Goal: Task Accomplishment & Management: Manage account settings

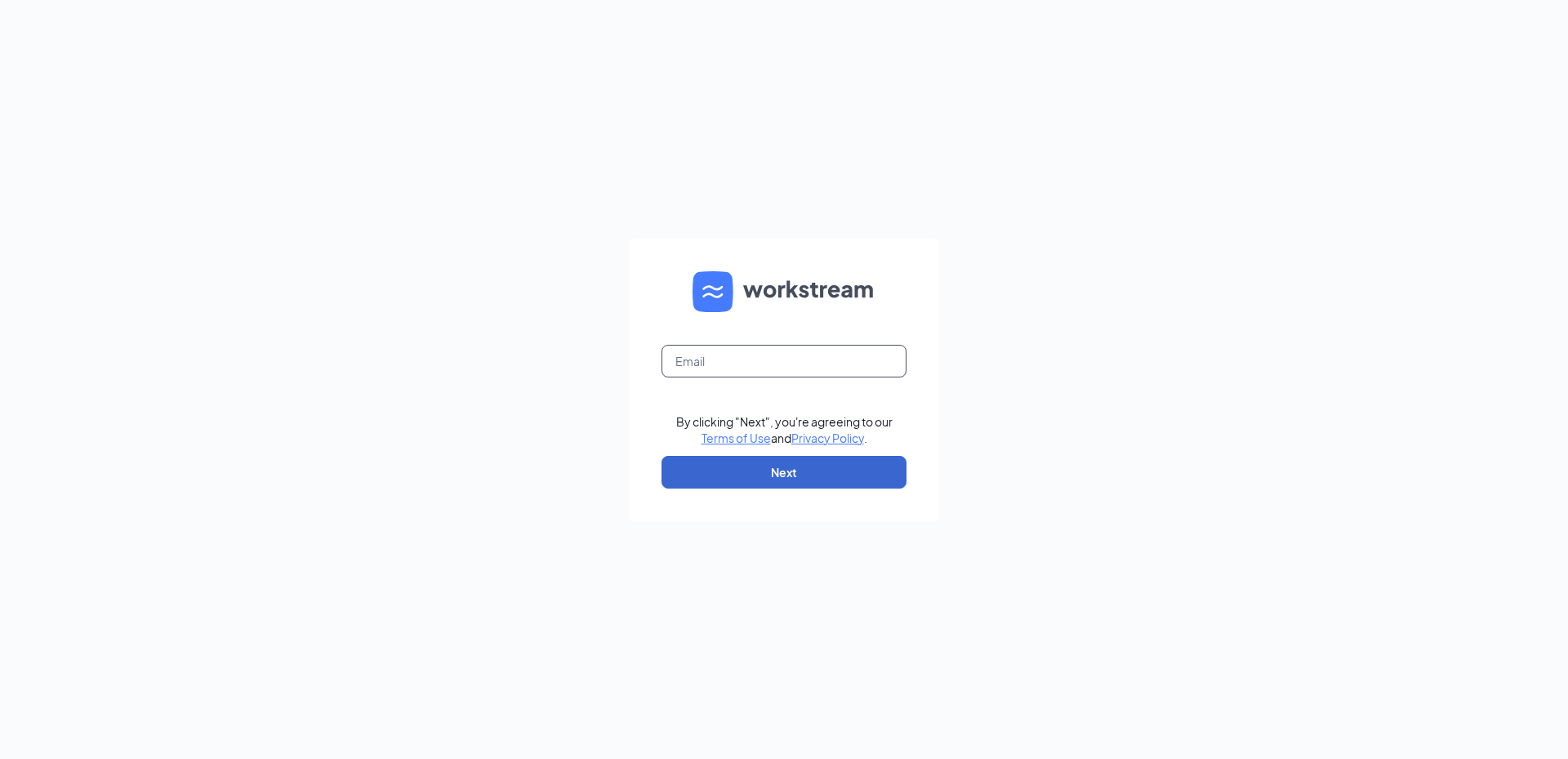
type input "[PERSON_NAME][EMAIL_ADDRESS][PERSON_NAME][DOMAIN_NAME]"
click at [792, 469] on button "Next" at bounding box center [784, 472] width 245 height 33
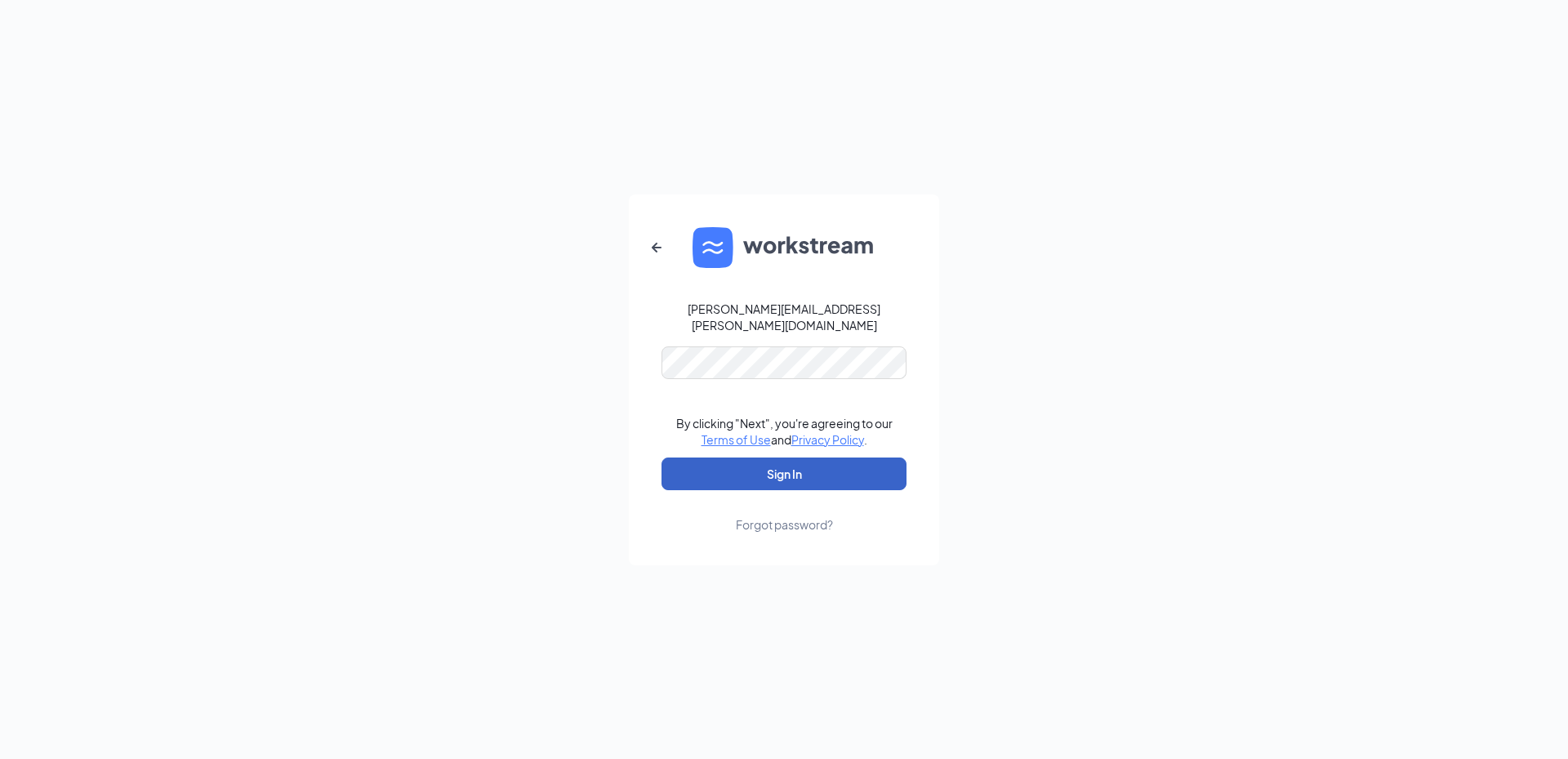
click at [772, 465] on button "Sign In" at bounding box center [784, 473] width 245 height 33
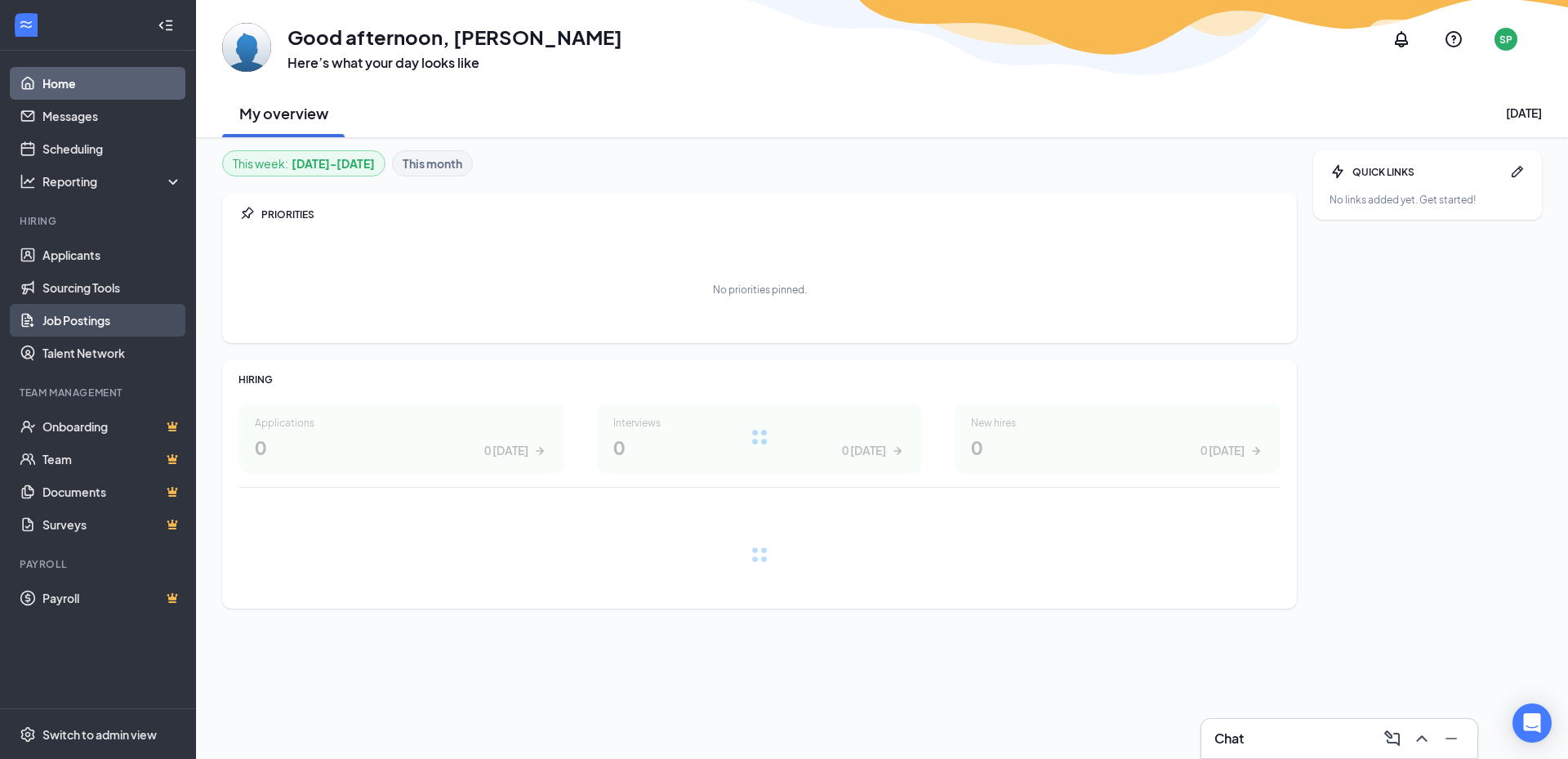
click at [115, 317] on link "Job Postings" at bounding box center [112, 320] width 140 height 33
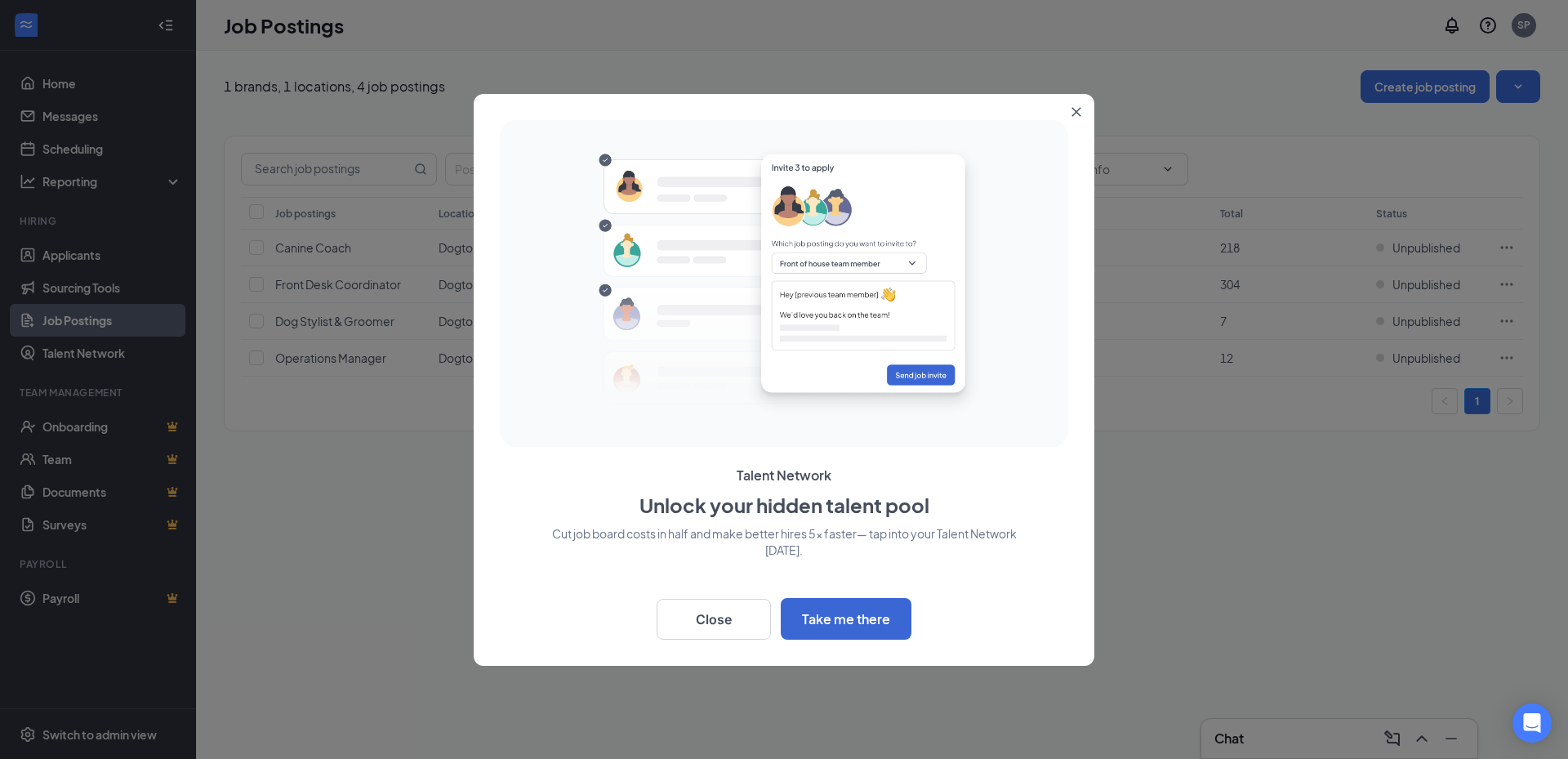
click at [1081, 109] on icon "Close" at bounding box center [1076, 112] width 9 height 9
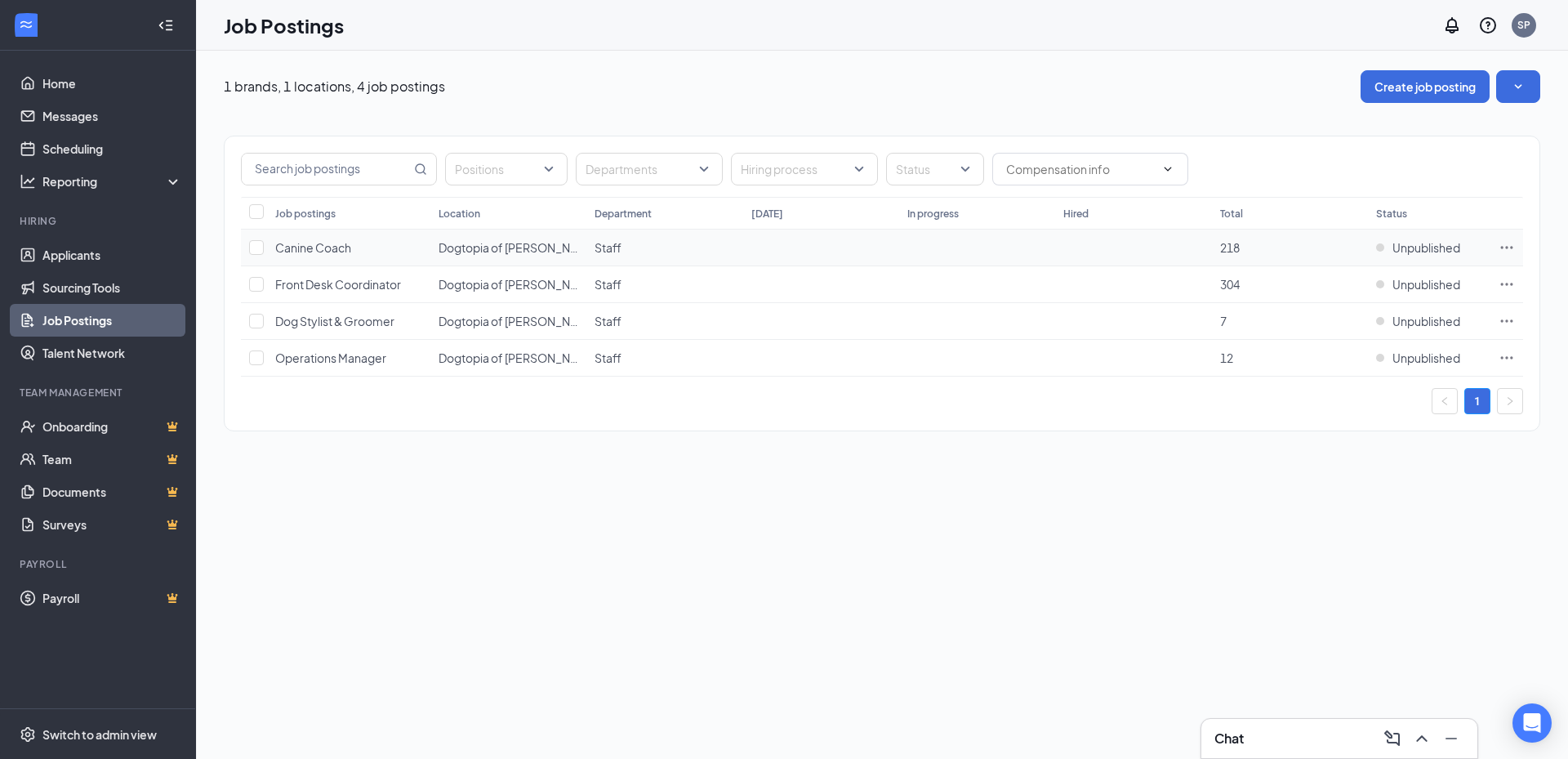
click at [1511, 246] on icon "Ellipses" at bounding box center [1506, 247] width 16 height 16
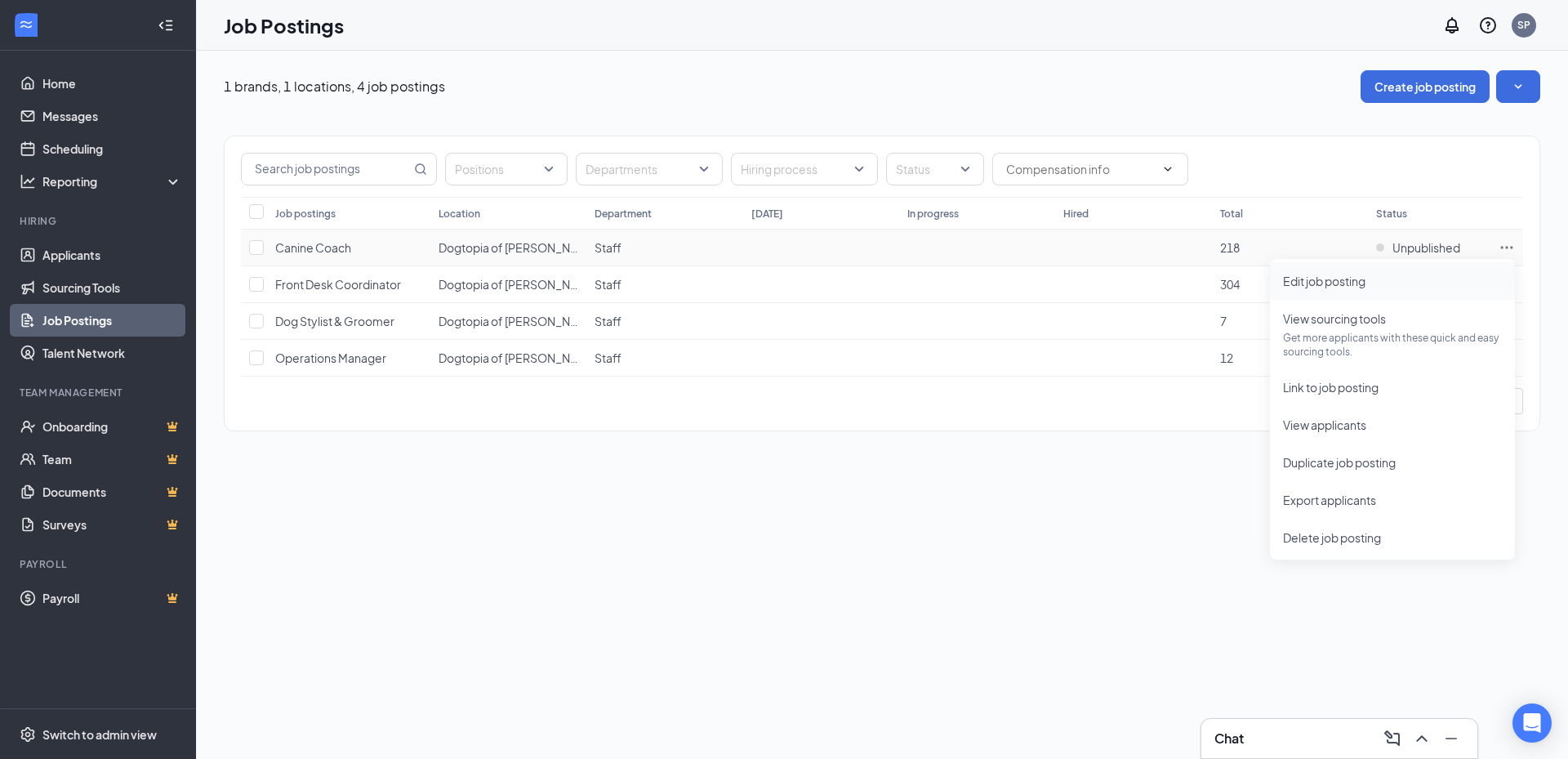
click at [1348, 287] on span "Edit job posting" at bounding box center [1325, 281] width 83 height 15
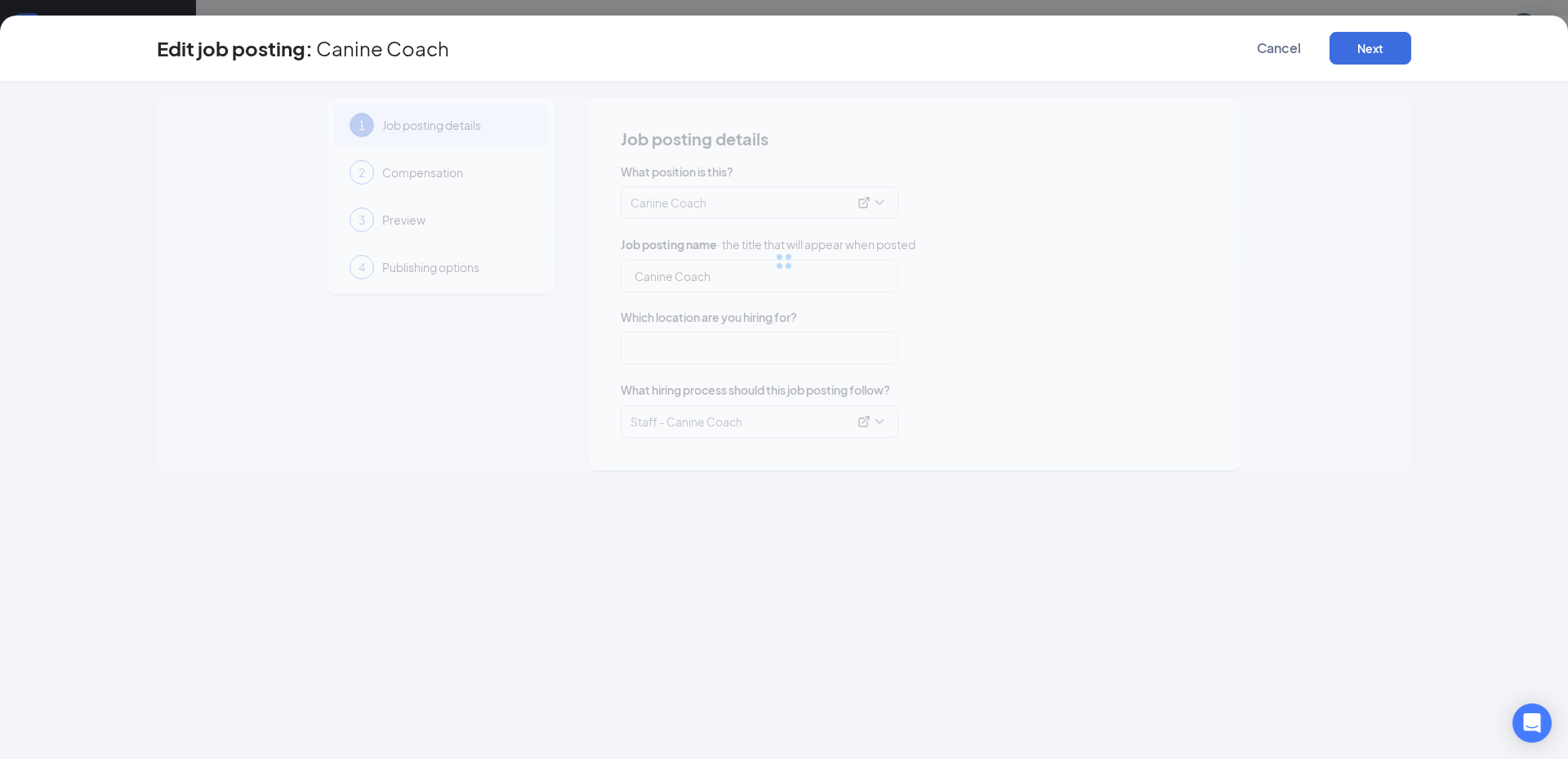
type input "Canine Coach"
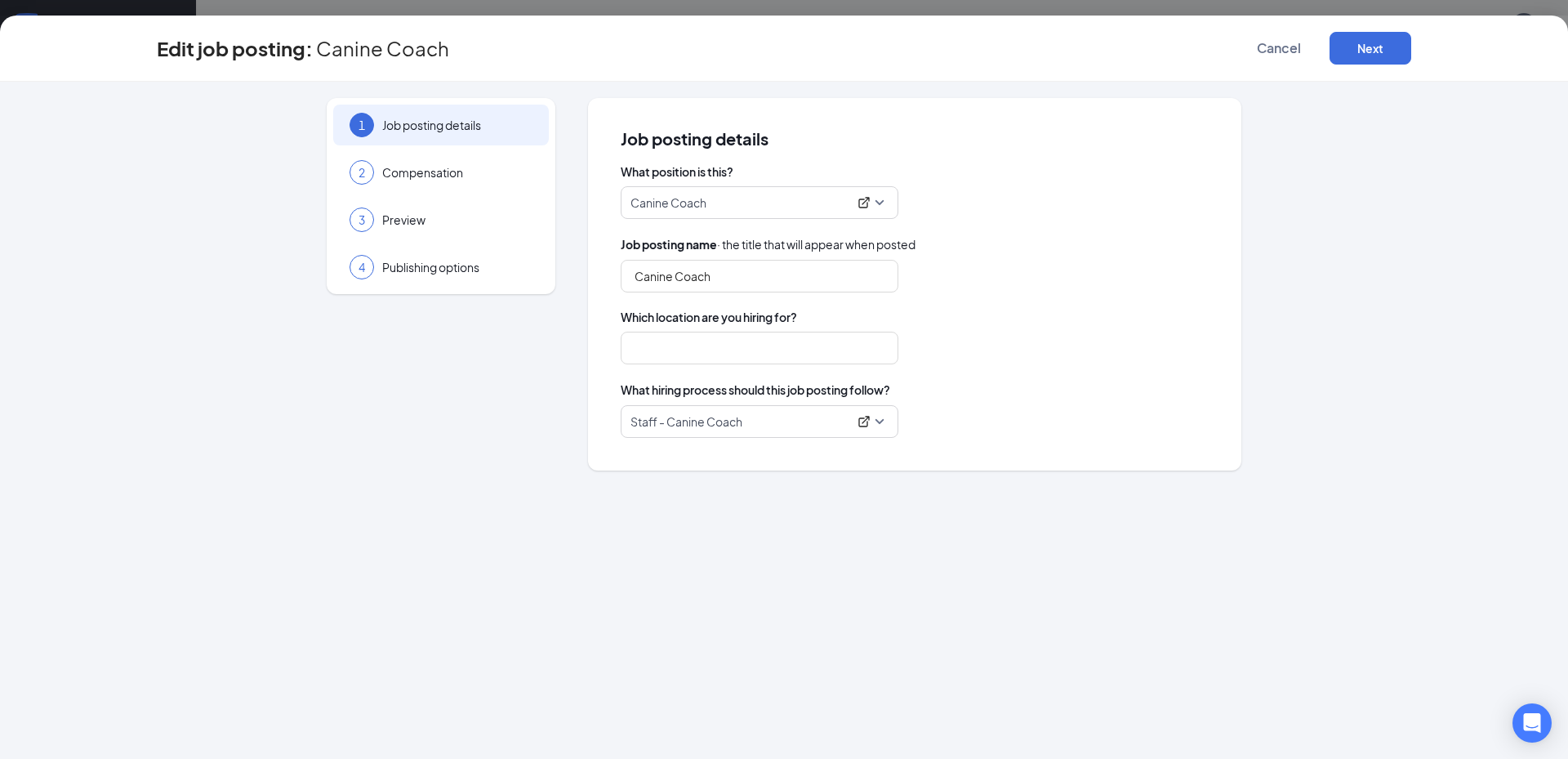
type input "Dogtopia of Frisco Preston"
click at [440, 174] on span "Compensation" at bounding box center [457, 172] width 150 height 16
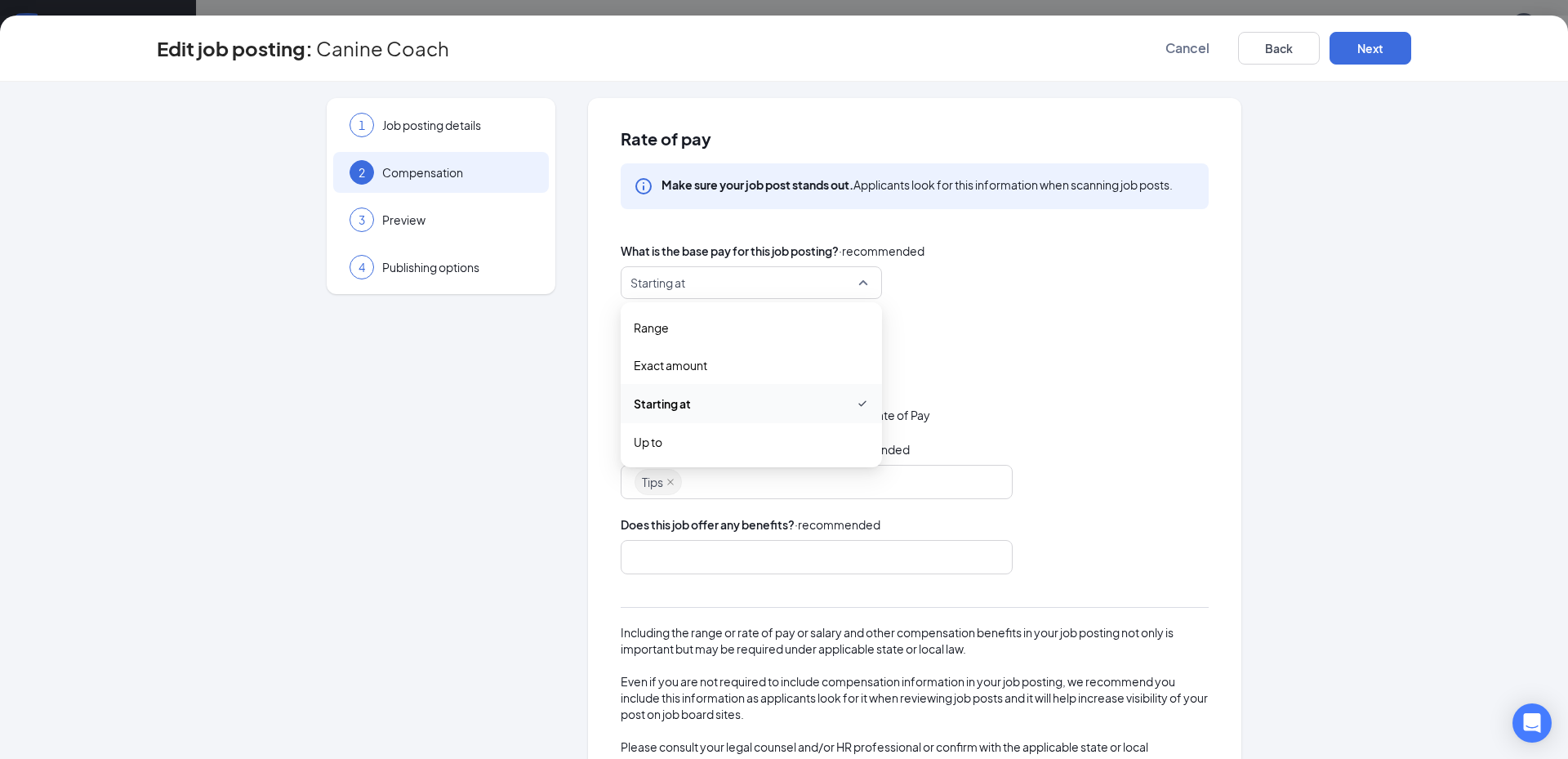
click at [814, 279] on span "Starting at" at bounding box center [745, 282] width 227 height 31
click at [930, 345] on div "Rate of pay Make sure your job post stands out. Applicants look for this inform…" at bounding box center [915, 467] width 653 height 738
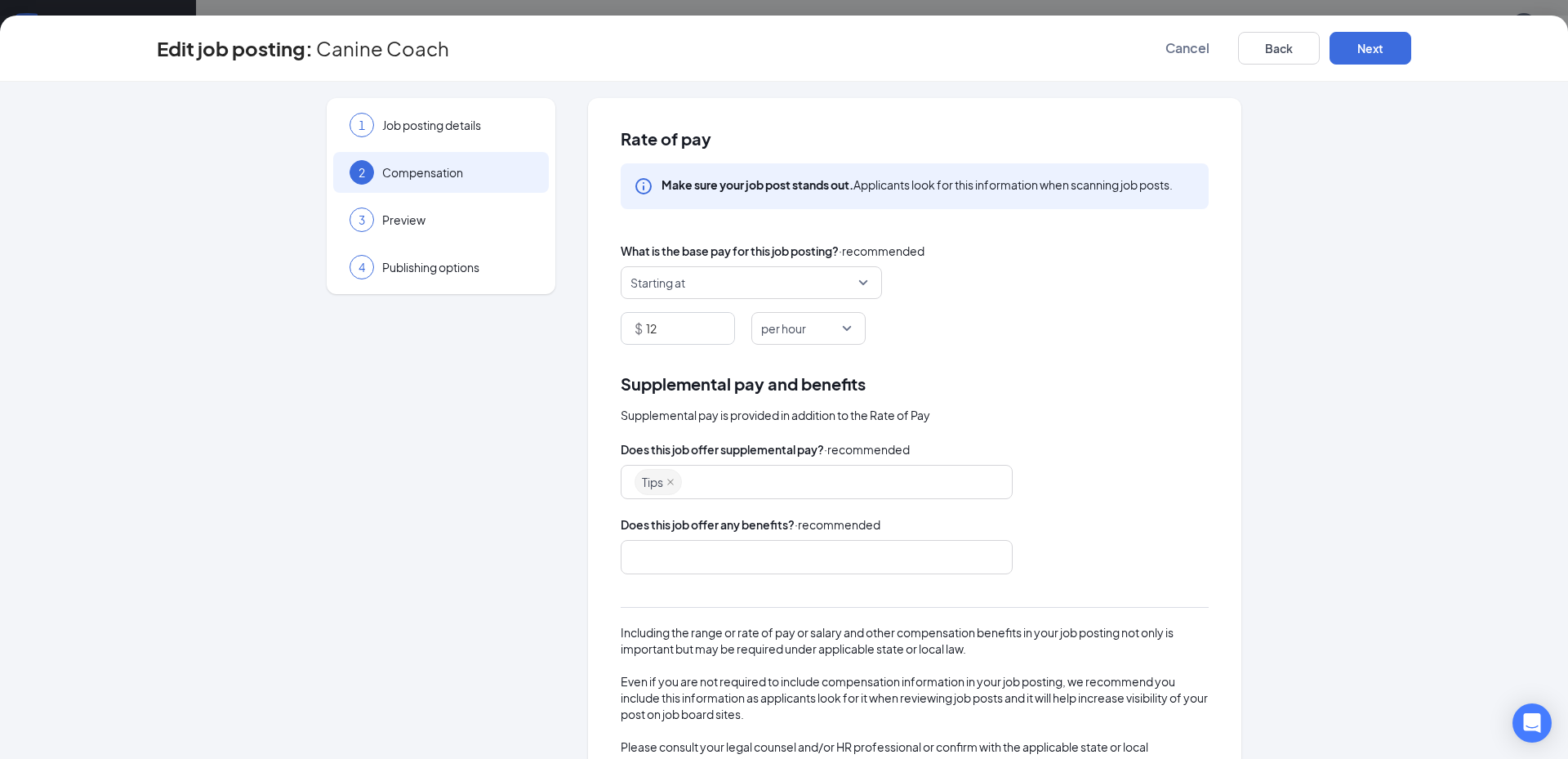
click at [818, 279] on span "Starting at" at bounding box center [745, 282] width 227 height 31
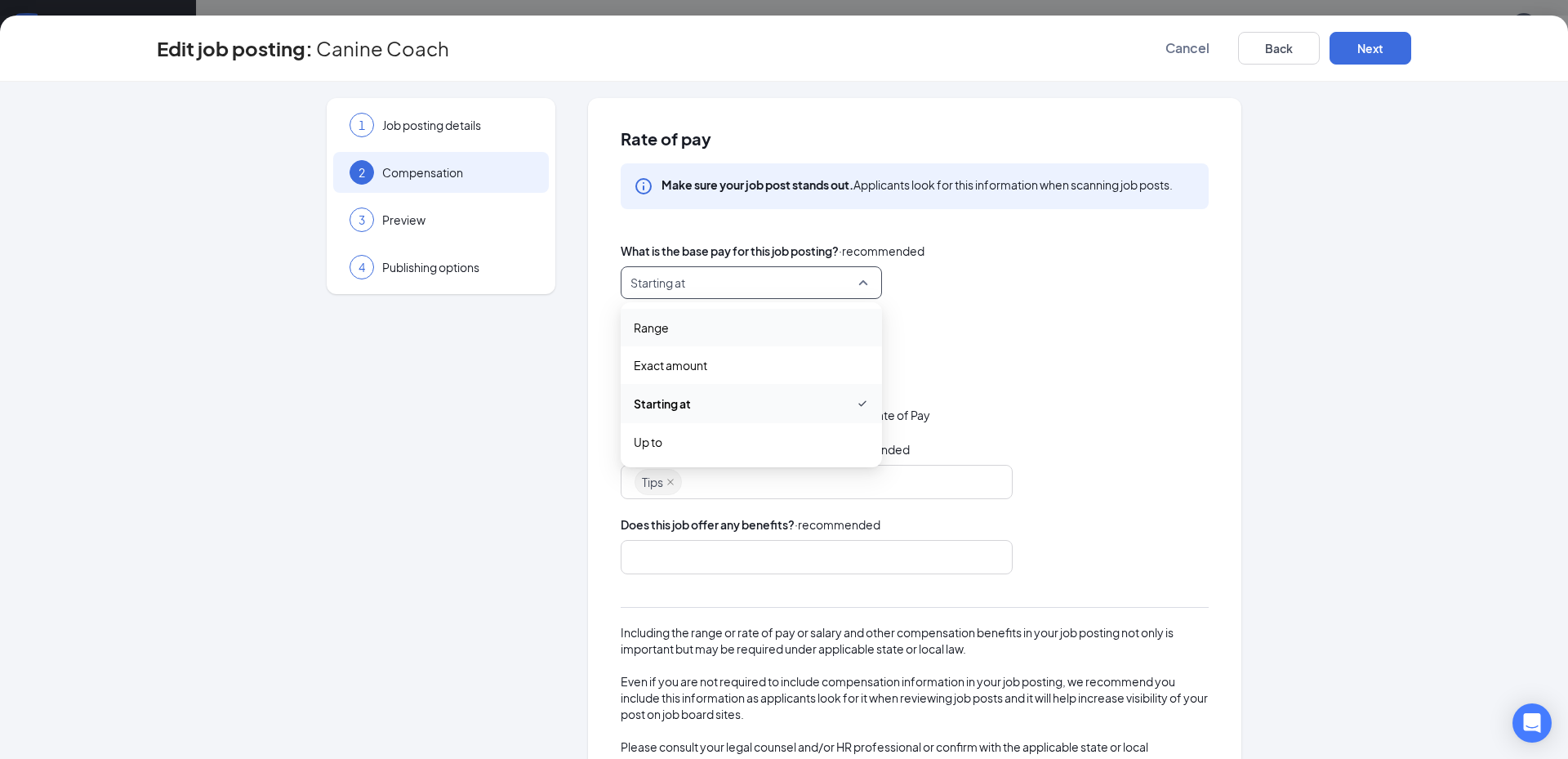
click at [782, 317] on div "Range" at bounding box center [751, 328] width 261 height 38
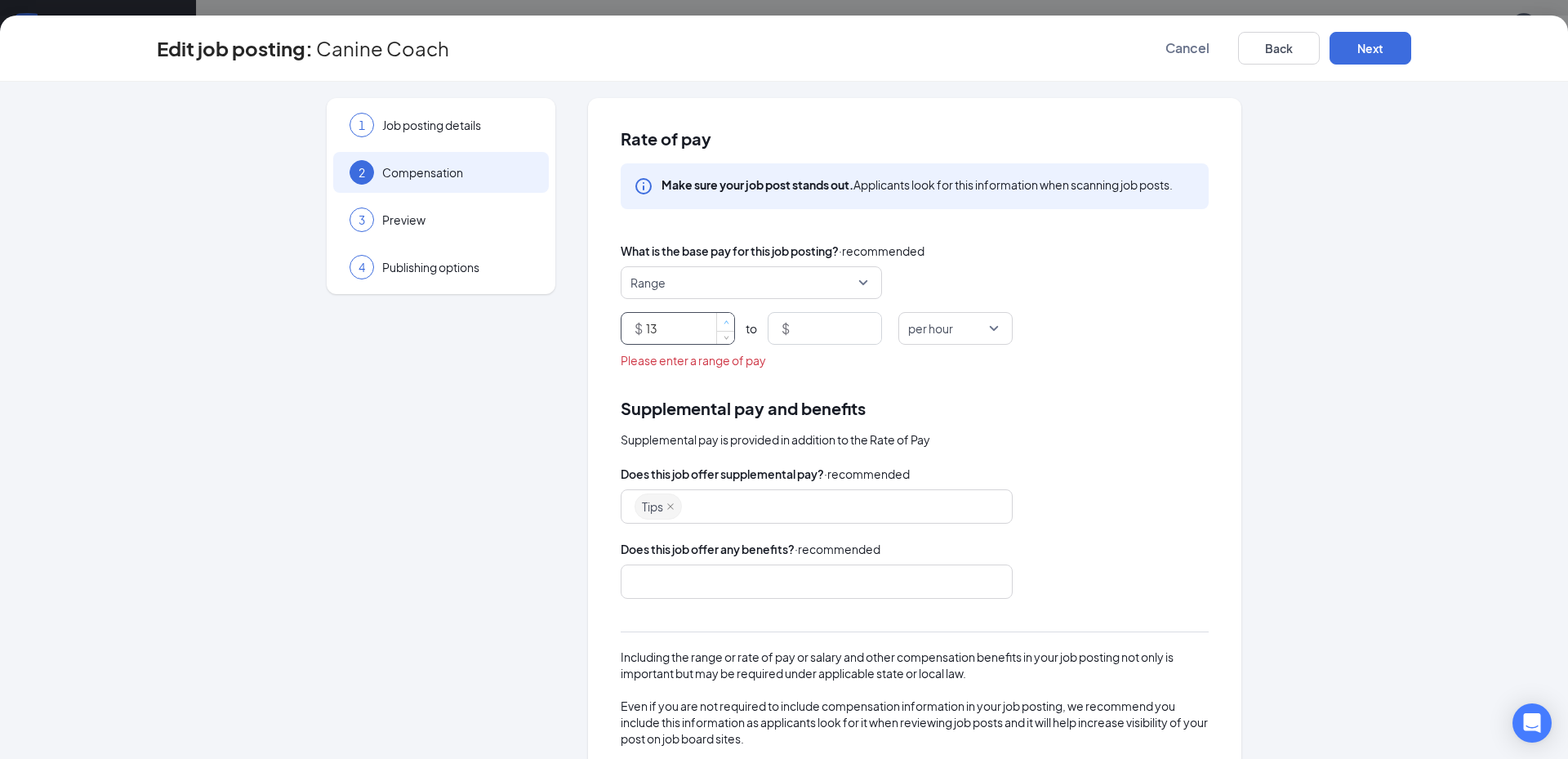
click at [724, 327] on span "up" at bounding box center [726, 322] width 9 height 9
click at [676, 324] on input "13" at bounding box center [690, 328] width 88 height 31
click at [725, 342] on span "Decrease Value" at bounding box center [725, 334] width 18 height 19
type input "11"
click at [725, 342] on span "Decrease Value" at bounding box center [725, 334] width 18 height 19
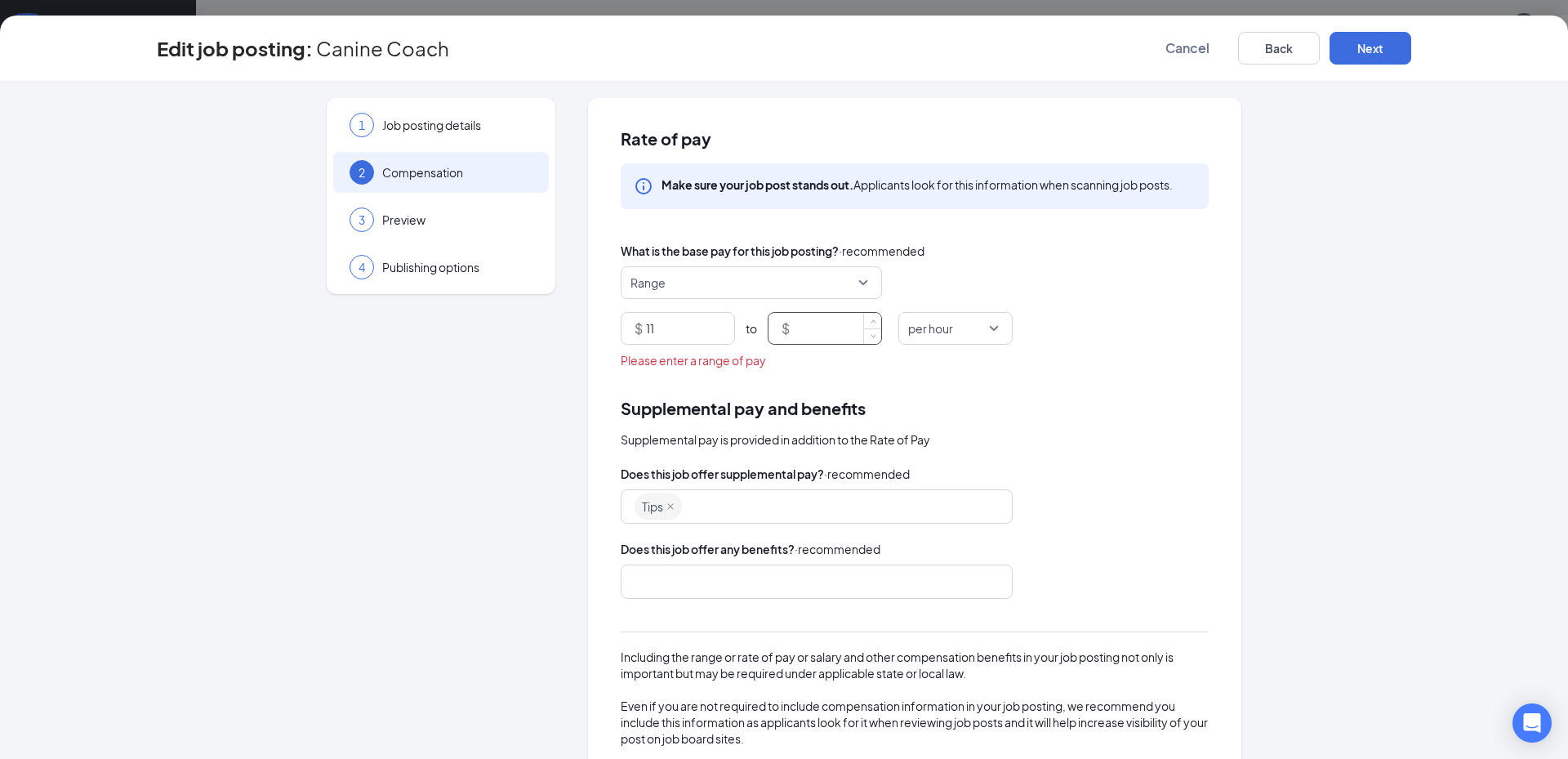
click at [841, 318] on input at bounding box center [838, 328] width 88 height 31
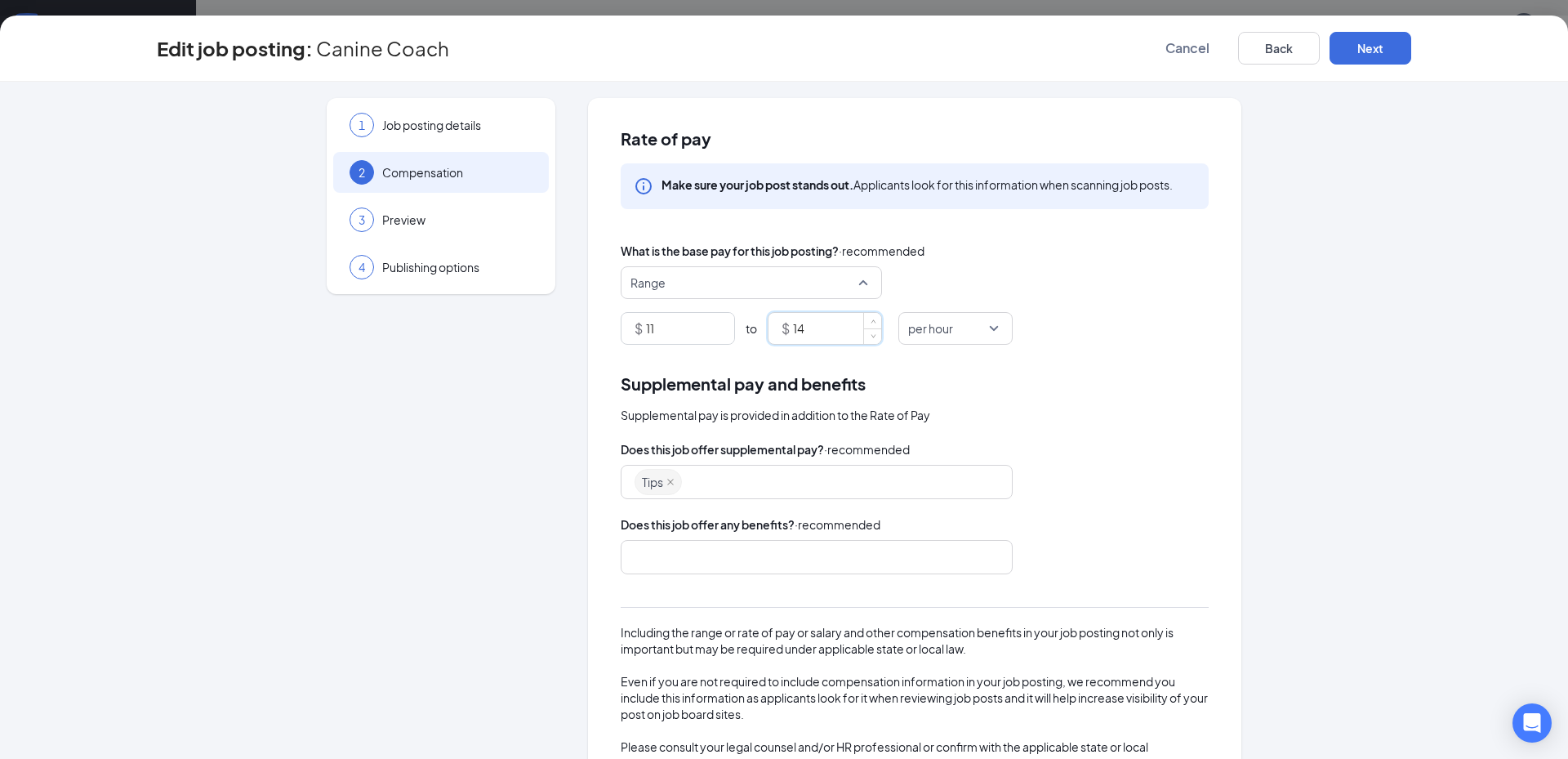
click at [714, 278] on span "Range" at bounding box center [745, 282] width 227 height 31
type input "14"
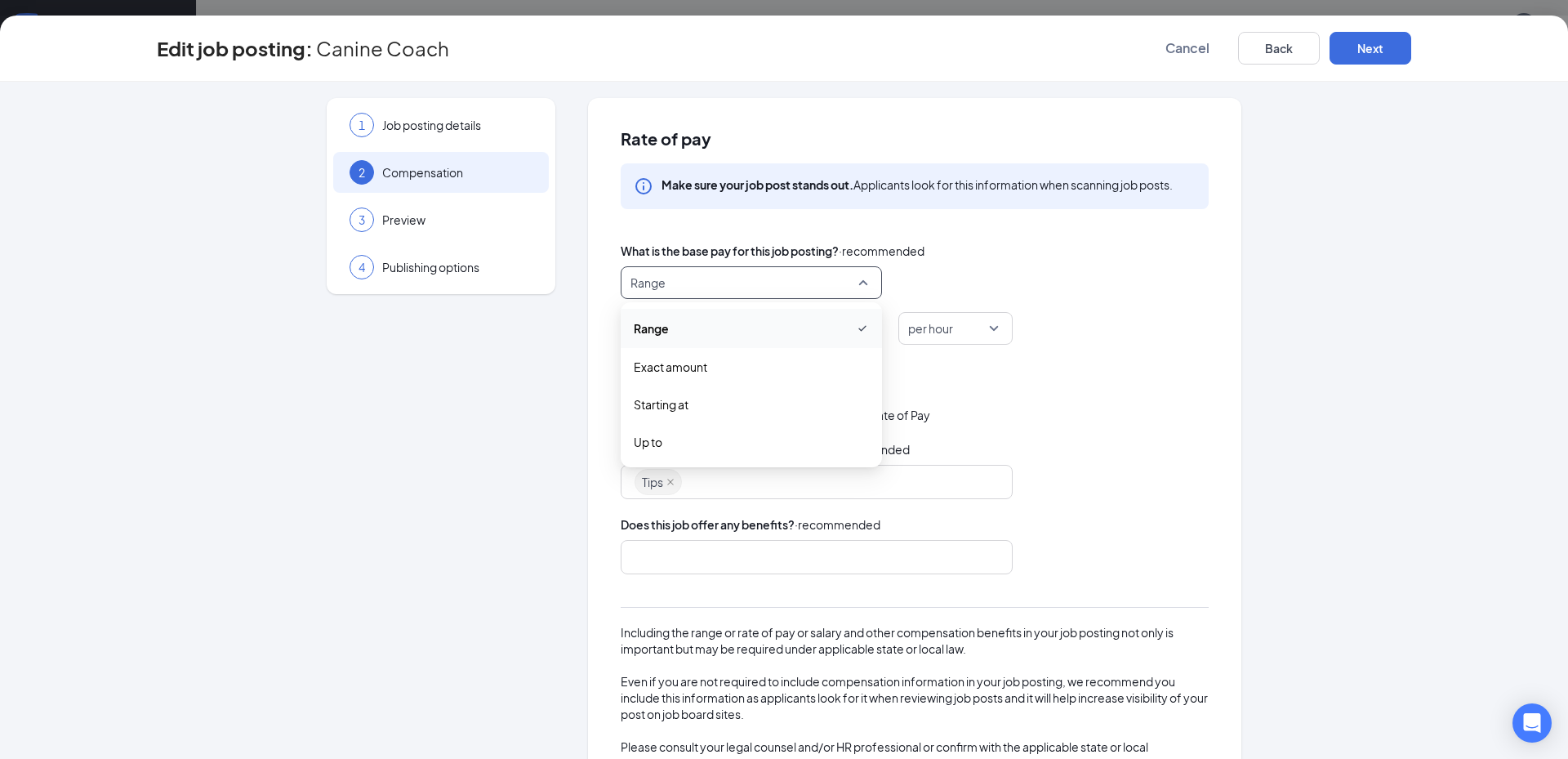
click at [818, 277] on span "Range" at bounding box center [745, 282] width 227 height 31
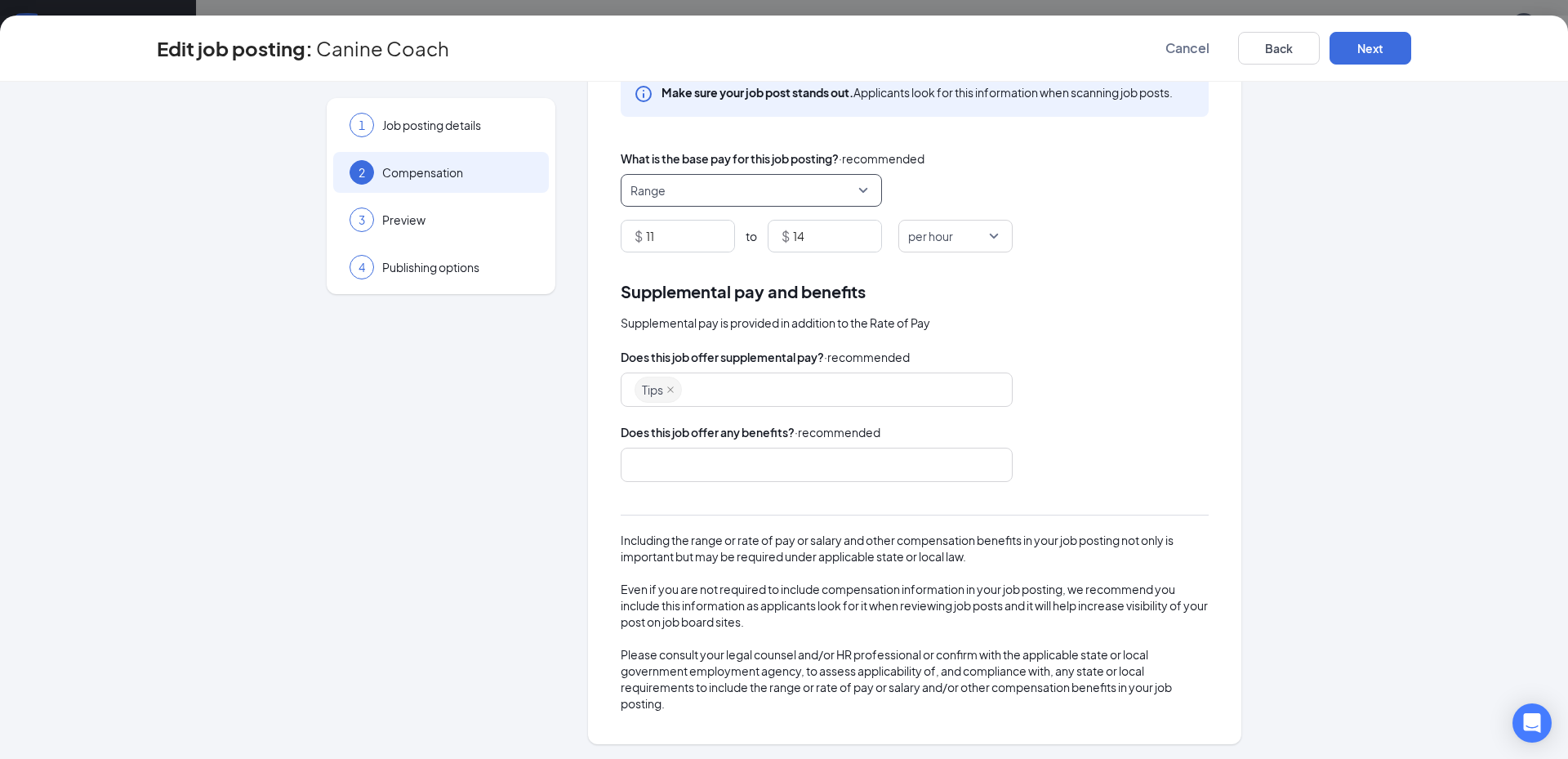
scroll to position [94, 0]
click at [1354, 45] on button "Next" at bounding box center [1370, 48] width 82 height 33
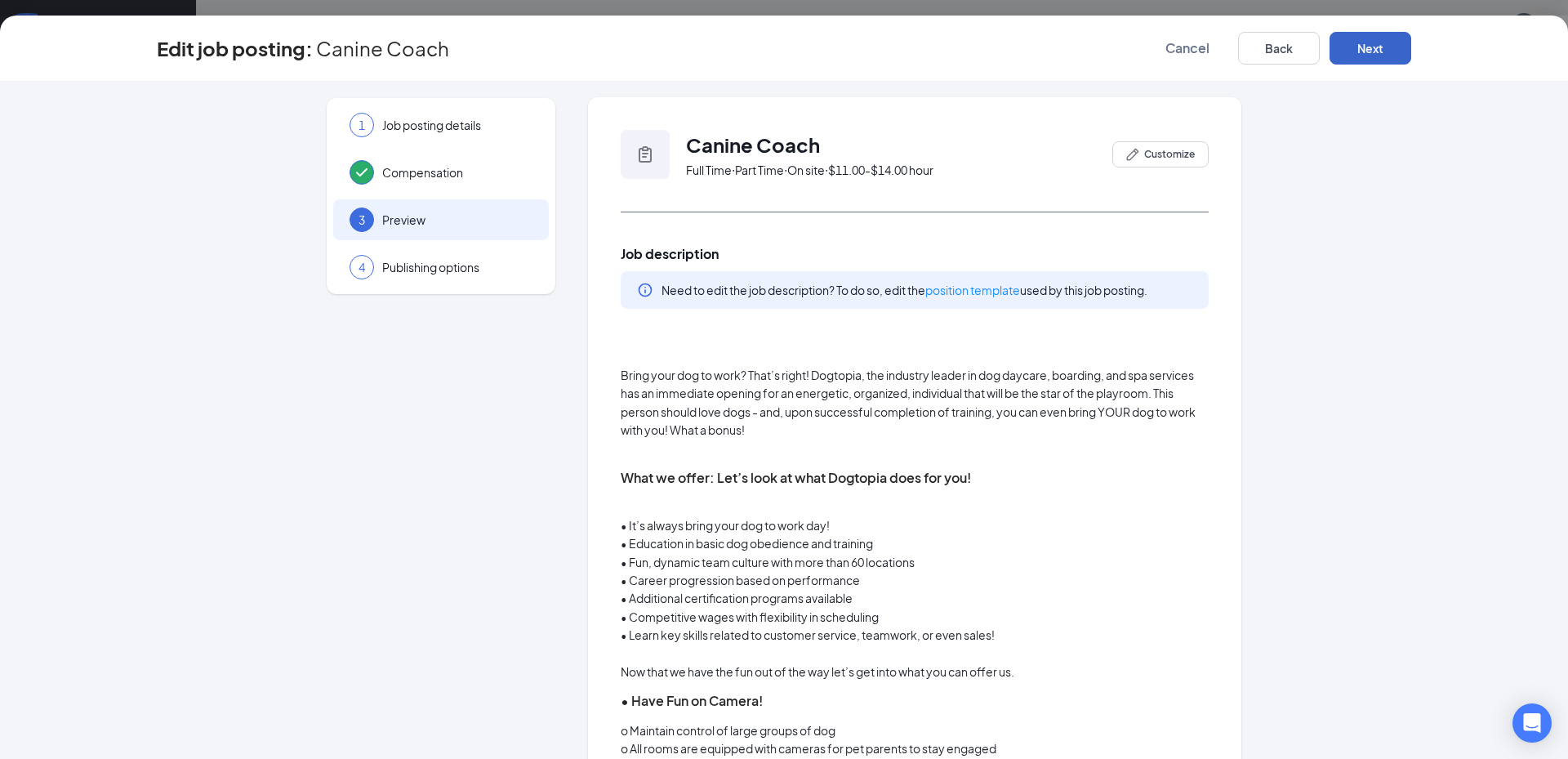
scroll to position [0, 0]
click at [1381, 47] on button "Next" at bounding box center [1370, 48] width 82 height 33
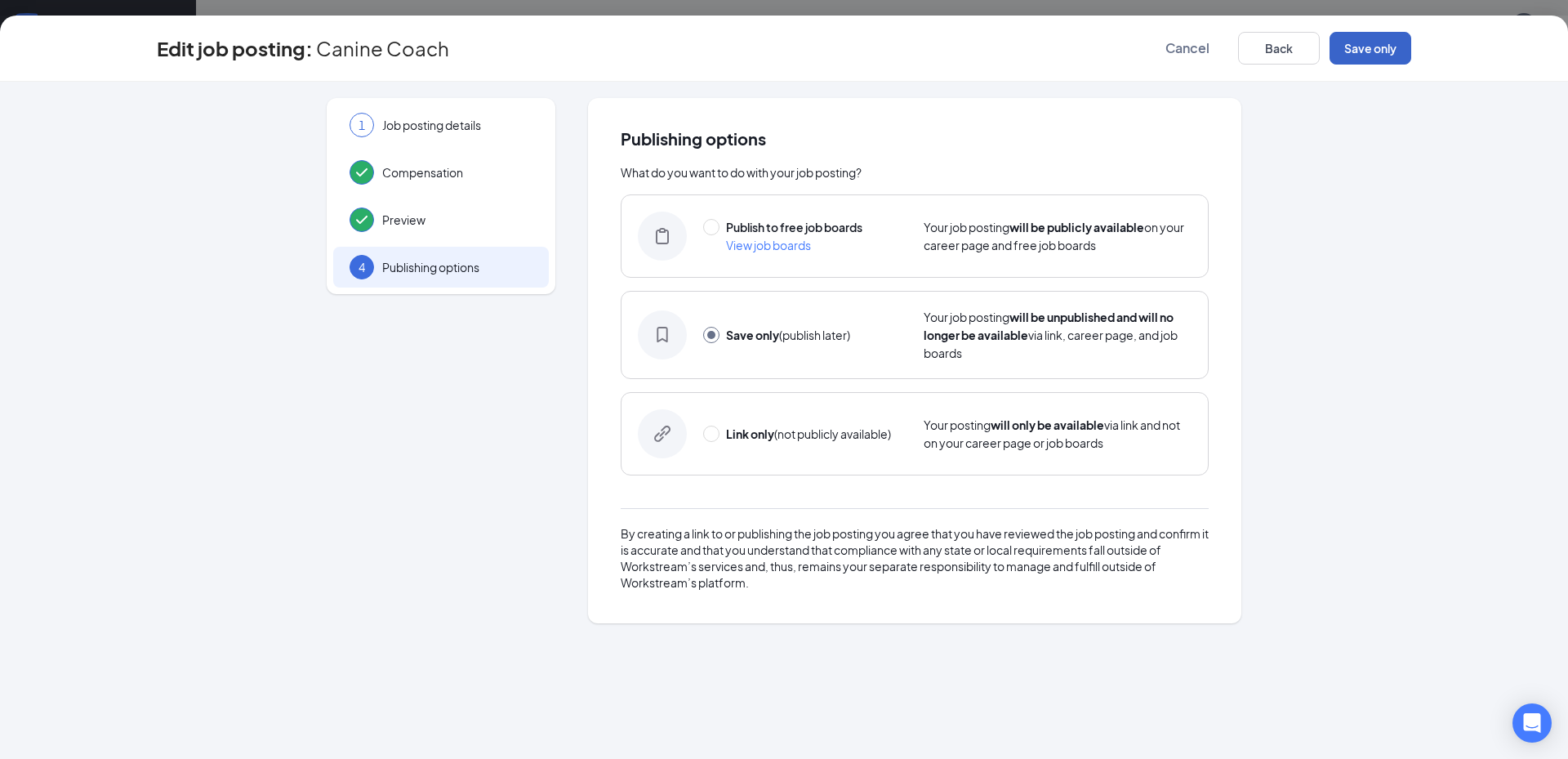
click at [1360, 55] on button "Save only" at bounding box center [1370, 48] width 82 height 33
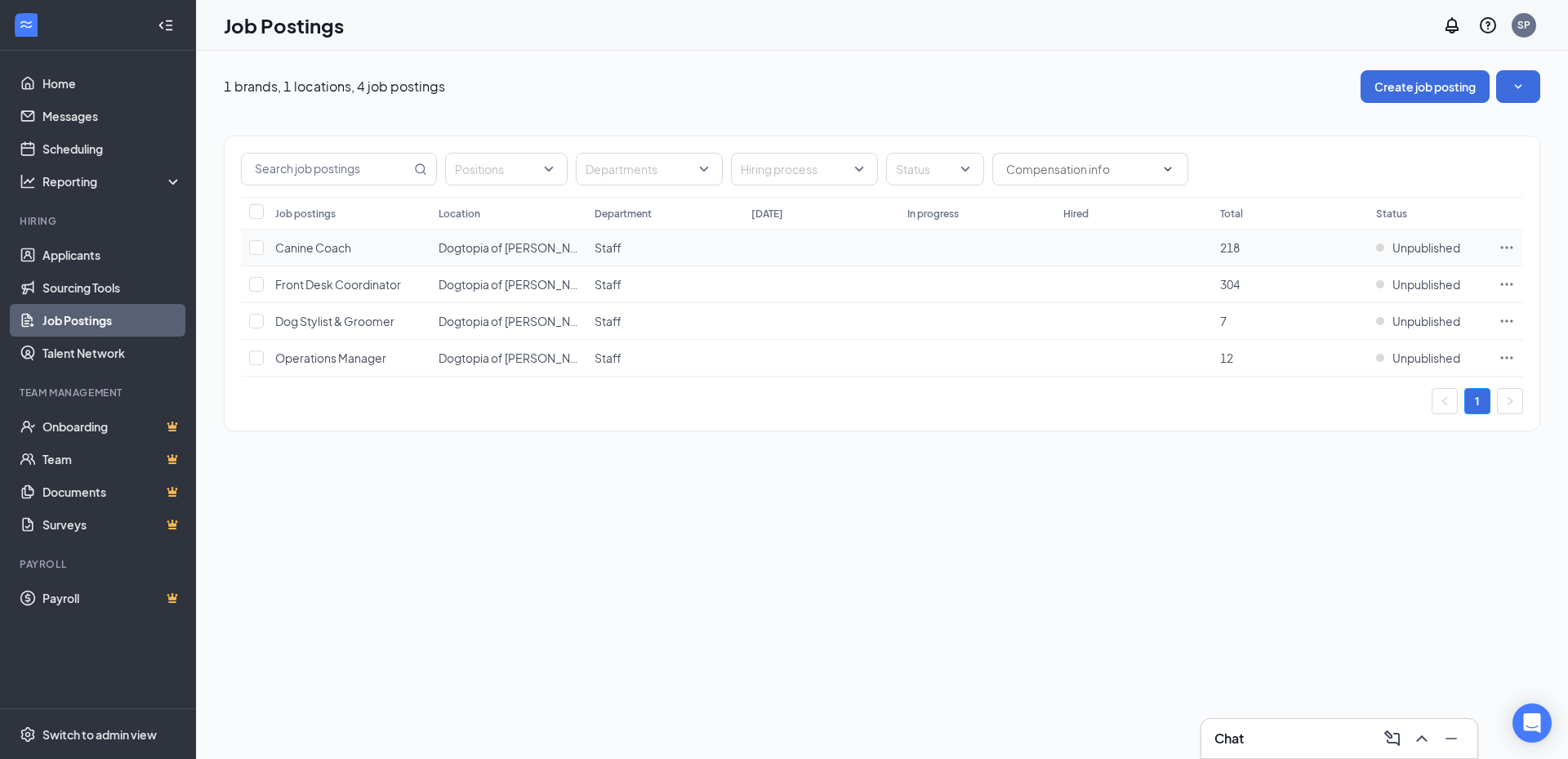
click at [1506, 249] on icon "Ellipses" at bounding box center [1506, 247] width 16 height 16
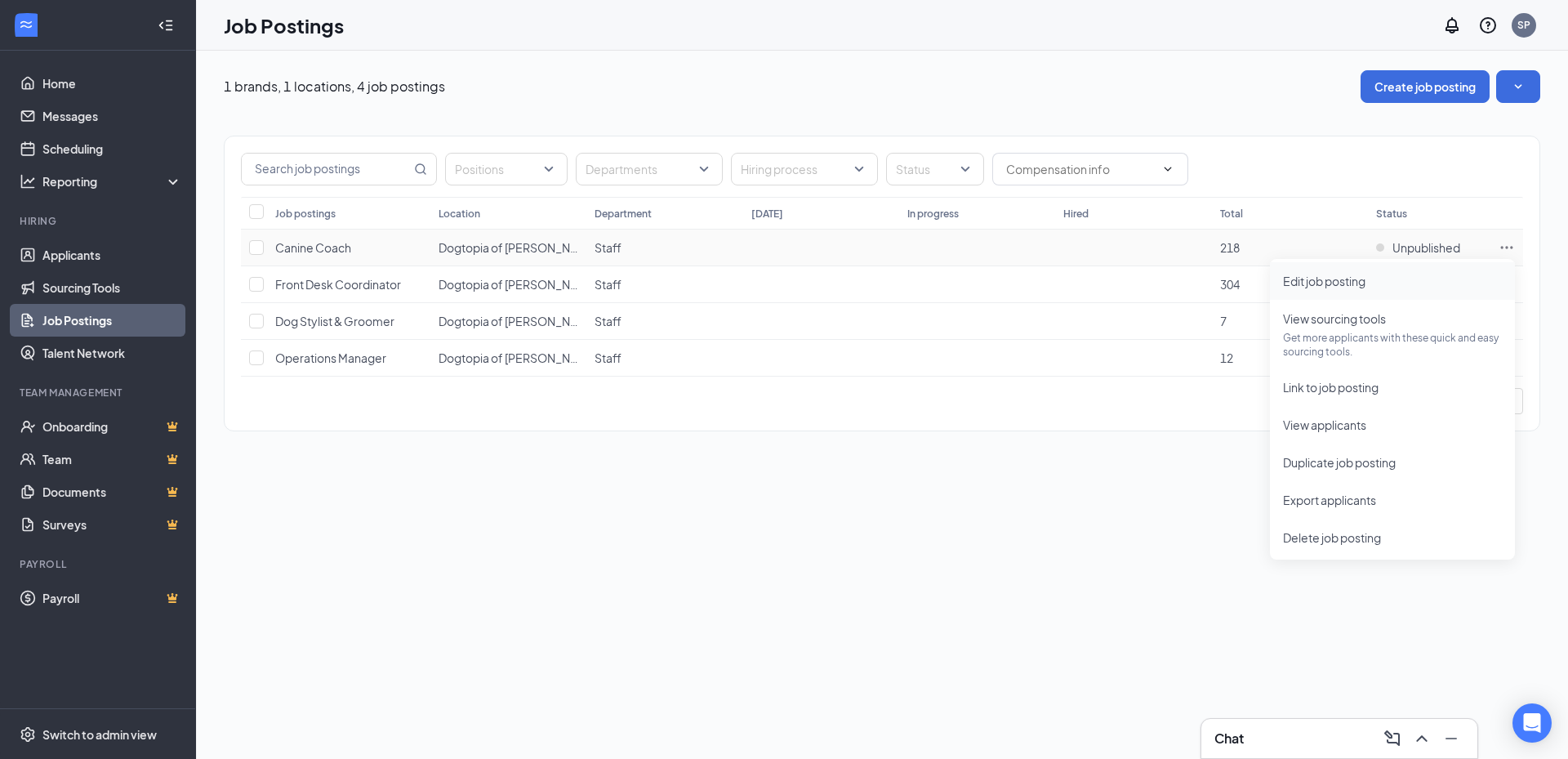
click at [1382, 284] on span "Edit job posting" at bounding box center [1392, 281] width 219 height 18
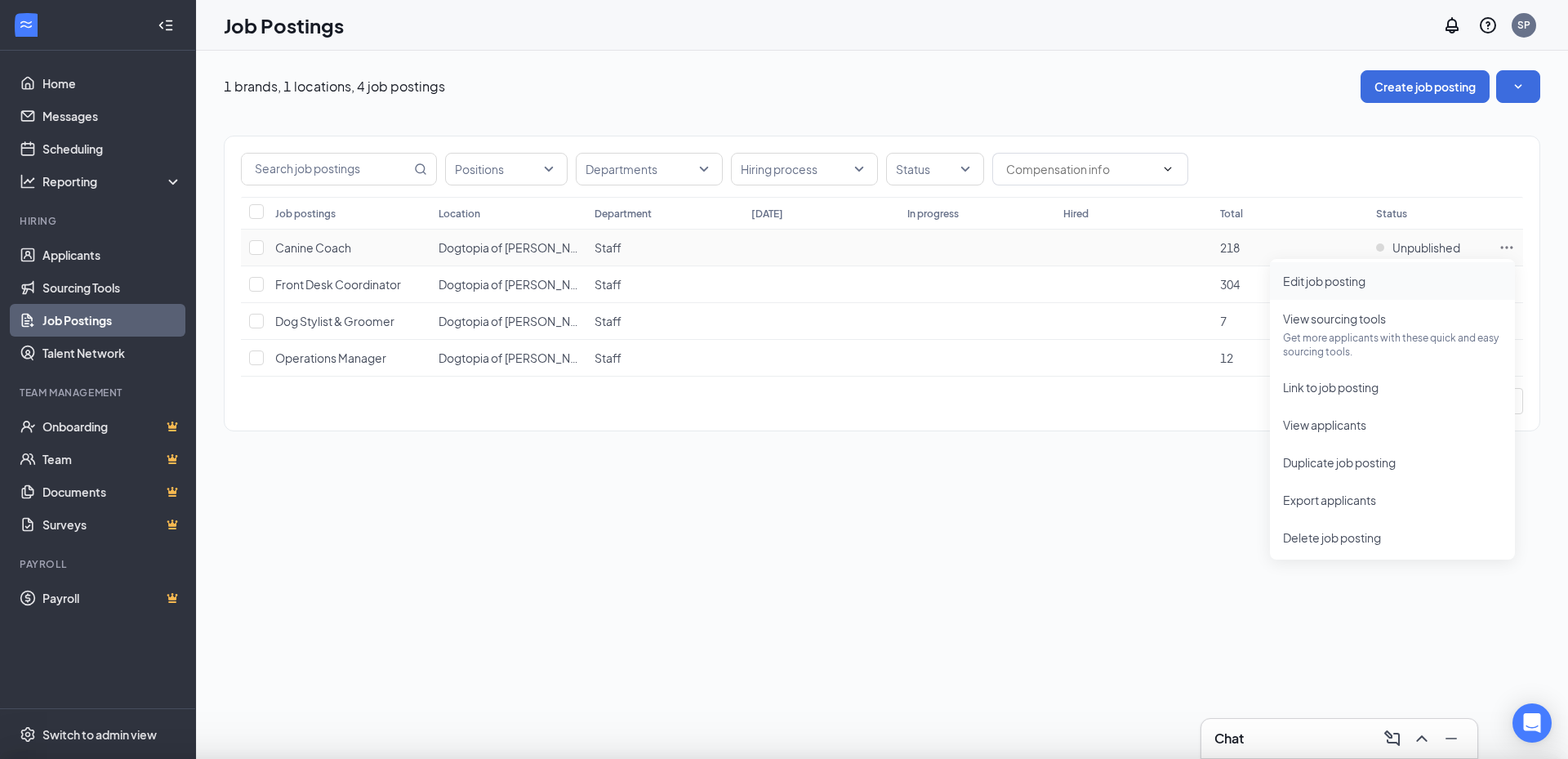
type input "Canine Coach"
type input "Dogtopia of Frisco Preston"
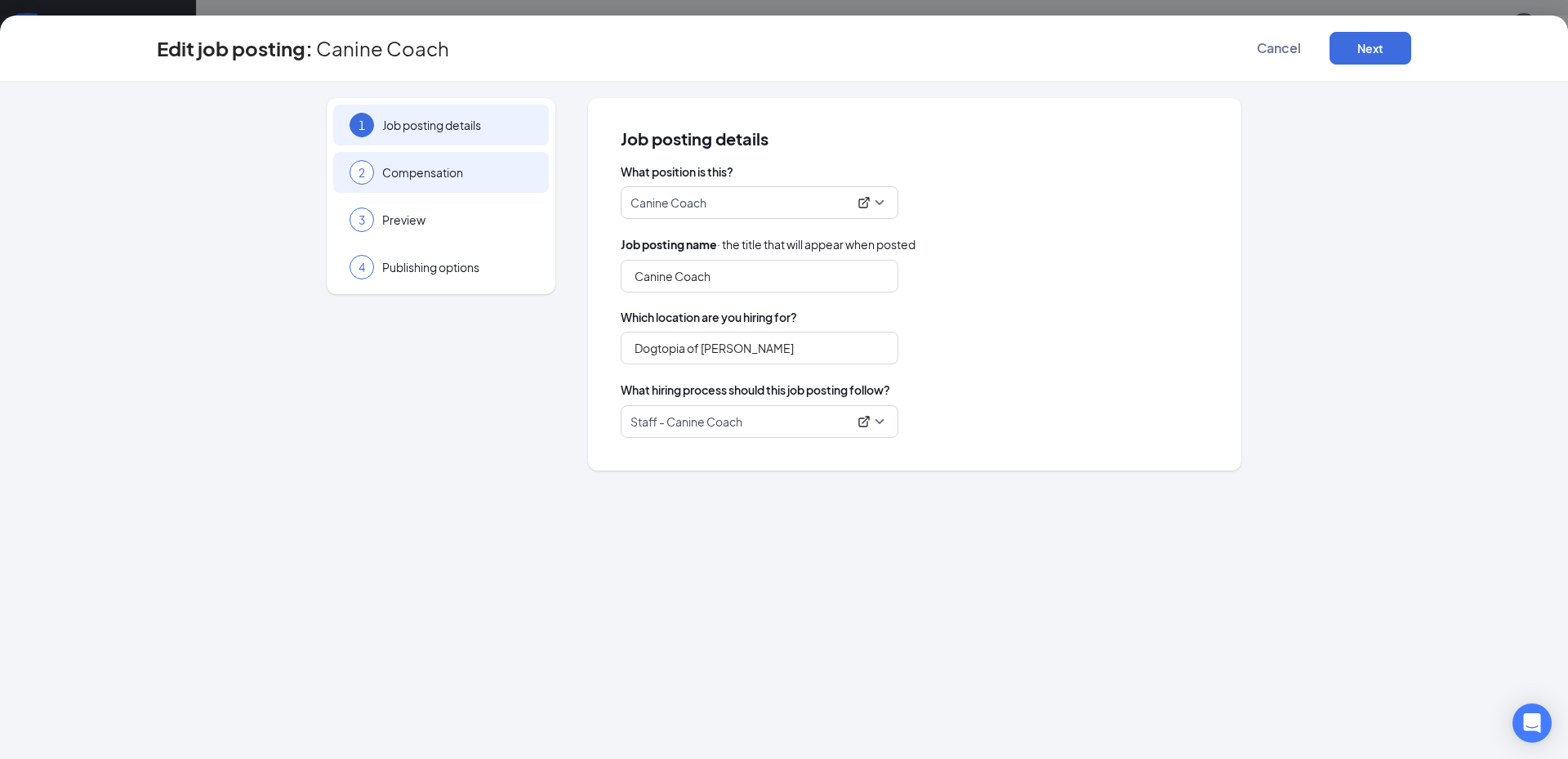
click at [445, 164] on span "Compensation" at bounding box center [457, 172] width 150 height 16
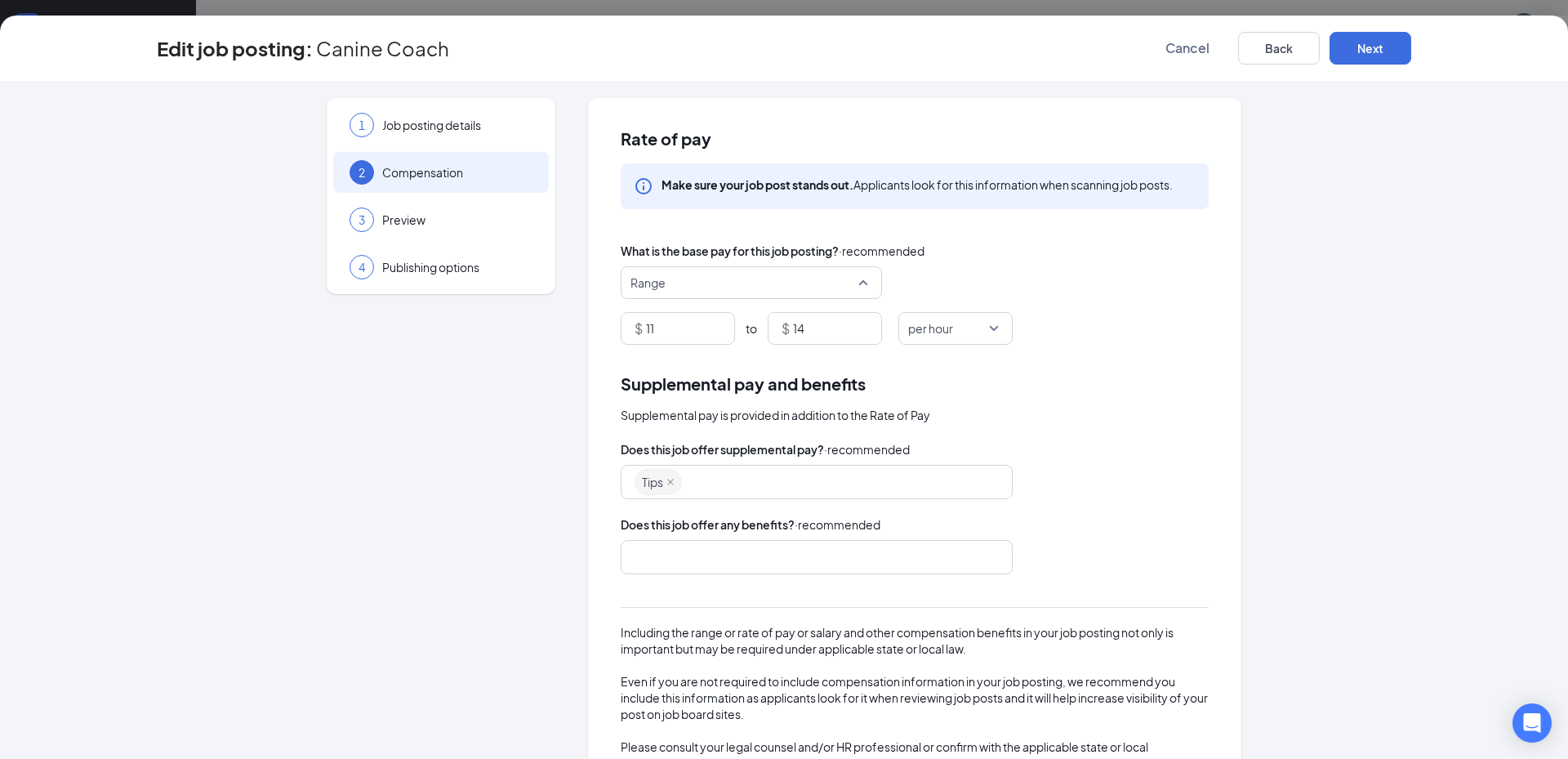
click at [870, 273] on div "Range" at bounding box center [751, 283] width 261 height 33
click at [1002, 233] on div "Make sure your job post stands out. Applicants look for this information when s…" at bounding box center [915, 254] width 588 height 181
click at [1190, 51] on span "Cancel" at bounding box center [1187, 48] width 44 height 16
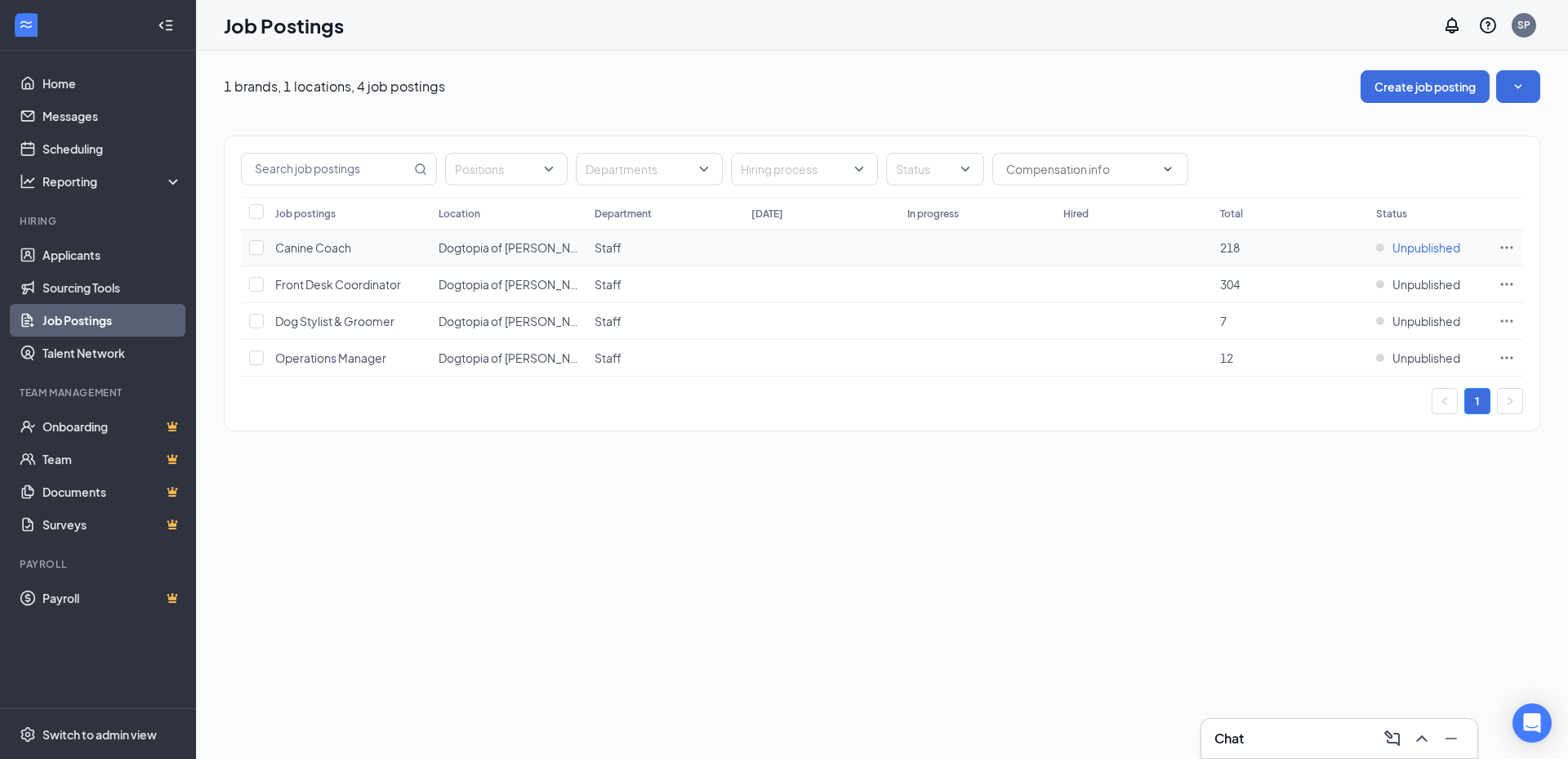
click at [1419, 249] on span "Unpublished" at bounding box center [1426, 247] width 68 height 16
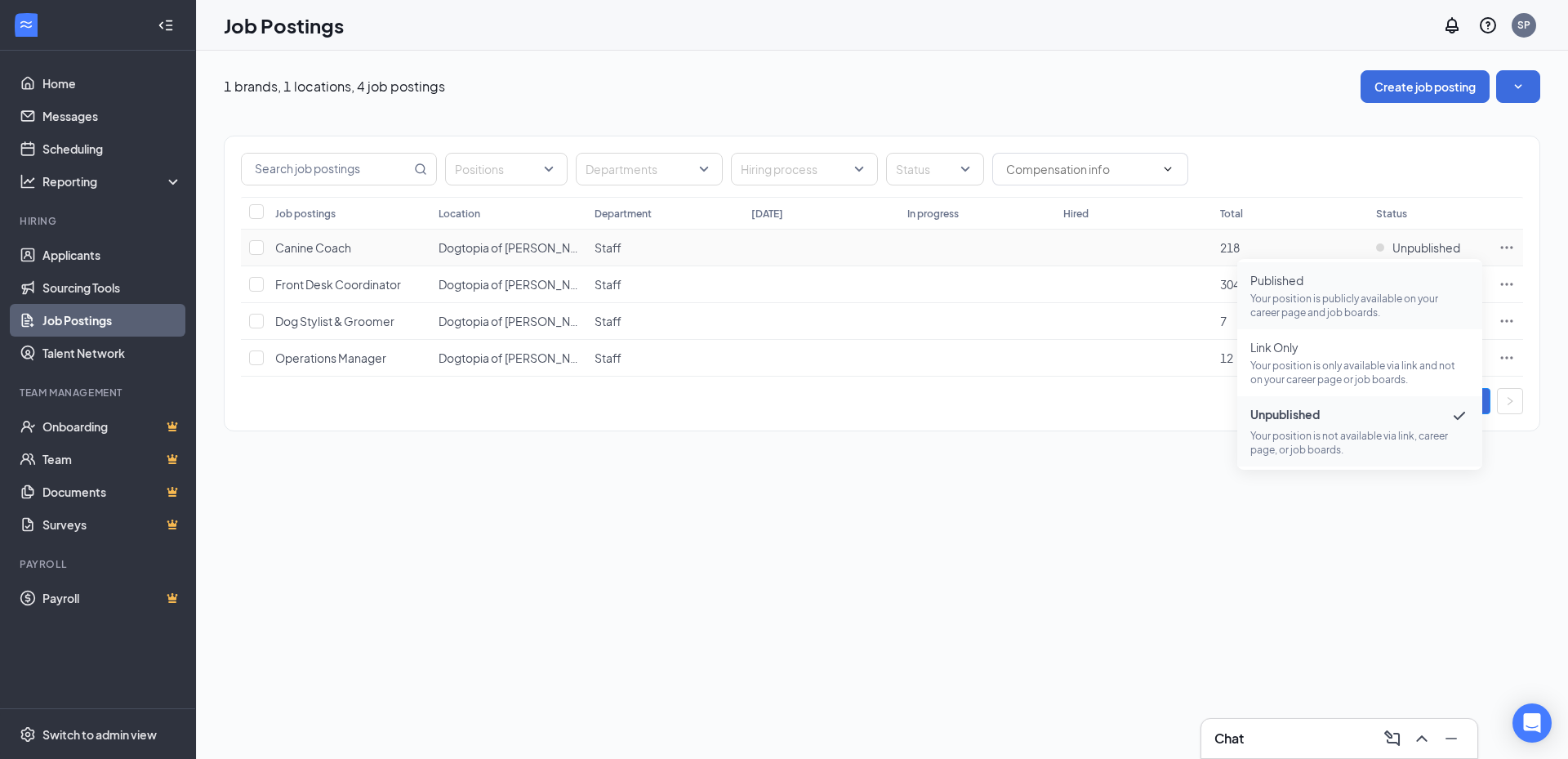
click at [1288, 279] on span "Published" at bounding box center [1360, 280] width 219 height 16
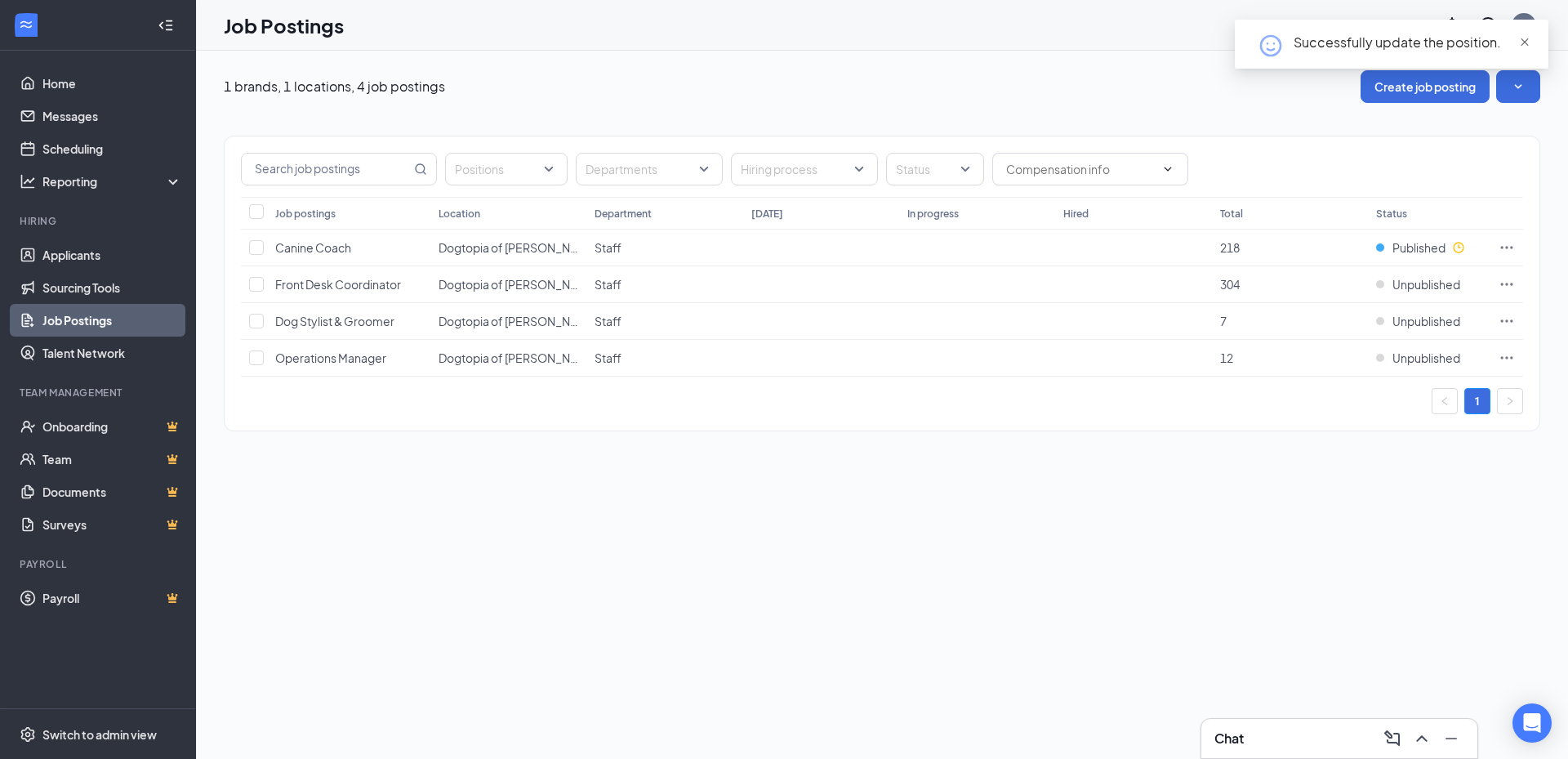
click at [1521, 39] on span "close" at bounding box center [1525, 42] width 11 height 11
